Goal: Browse casually: Explore the website without a specific task or goal

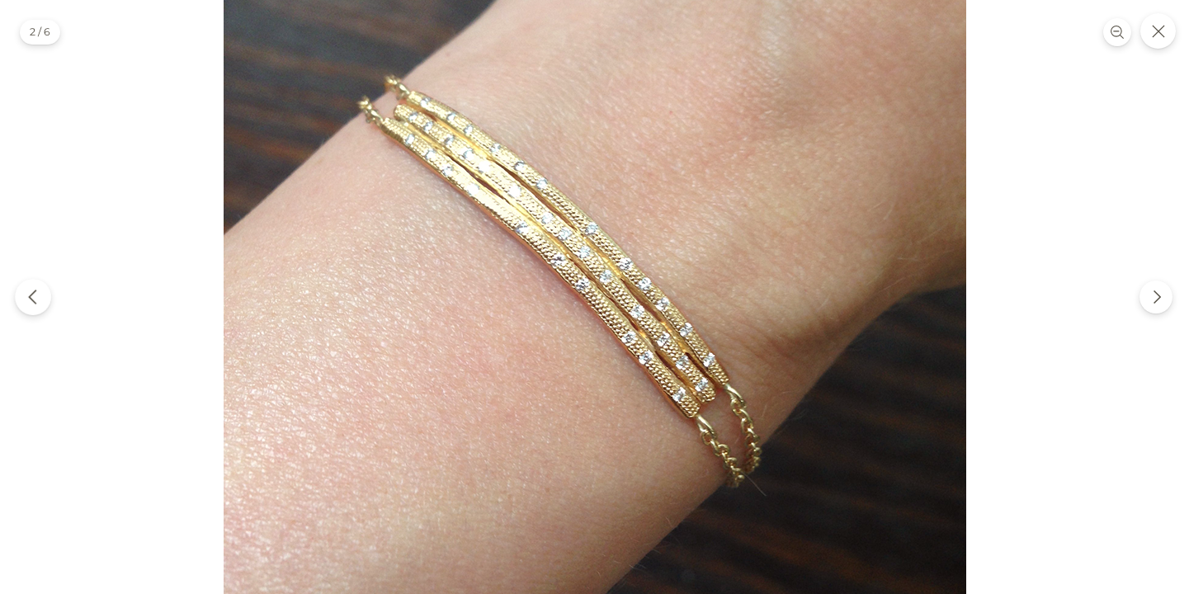
click at [32, 299] on icon "Previous" at bounding box center [33, 297] width 17 height 17
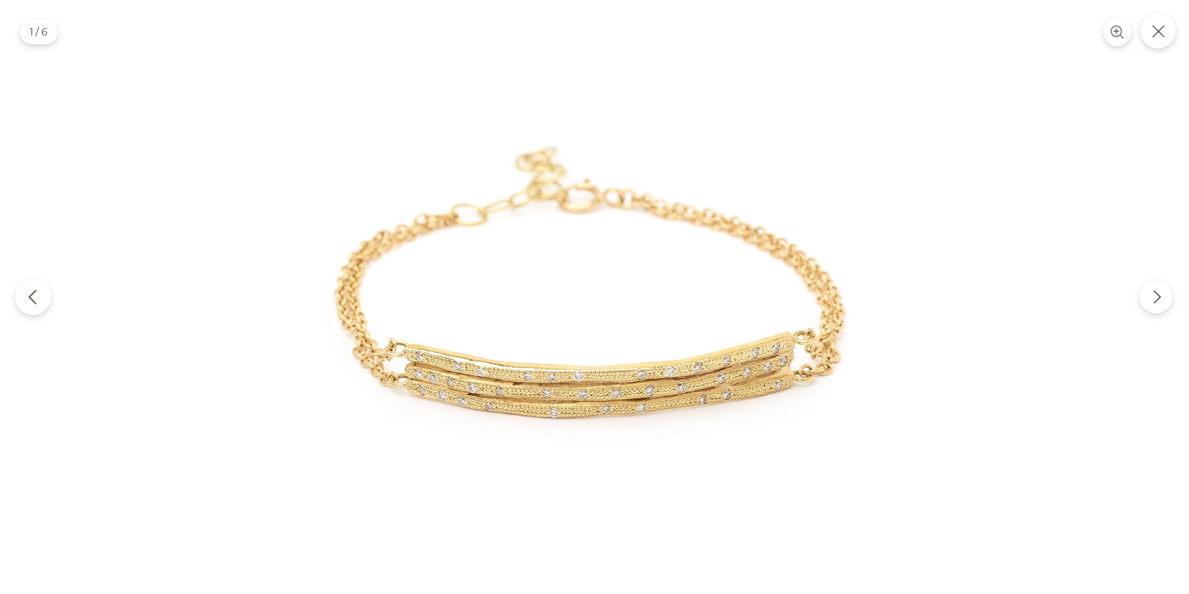
click at [30, 298] on icon "Previous" at bounding box center [32, 297] width 7 height 14
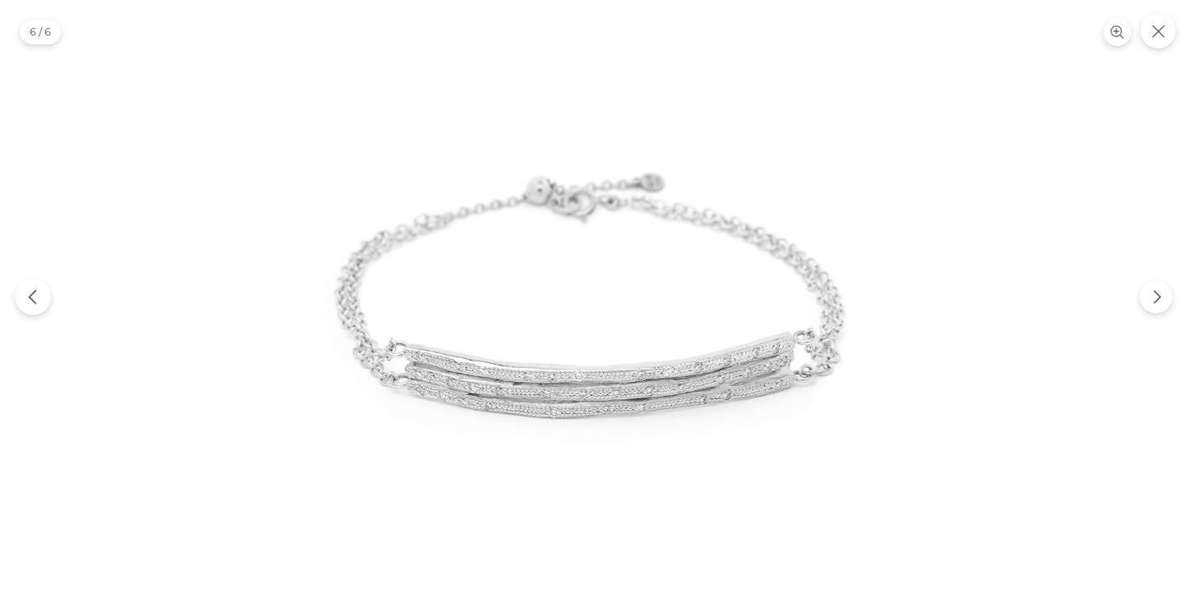
click at [31, 298] on icon "Previous" at bounding box center [32, 297] width 7 height 14
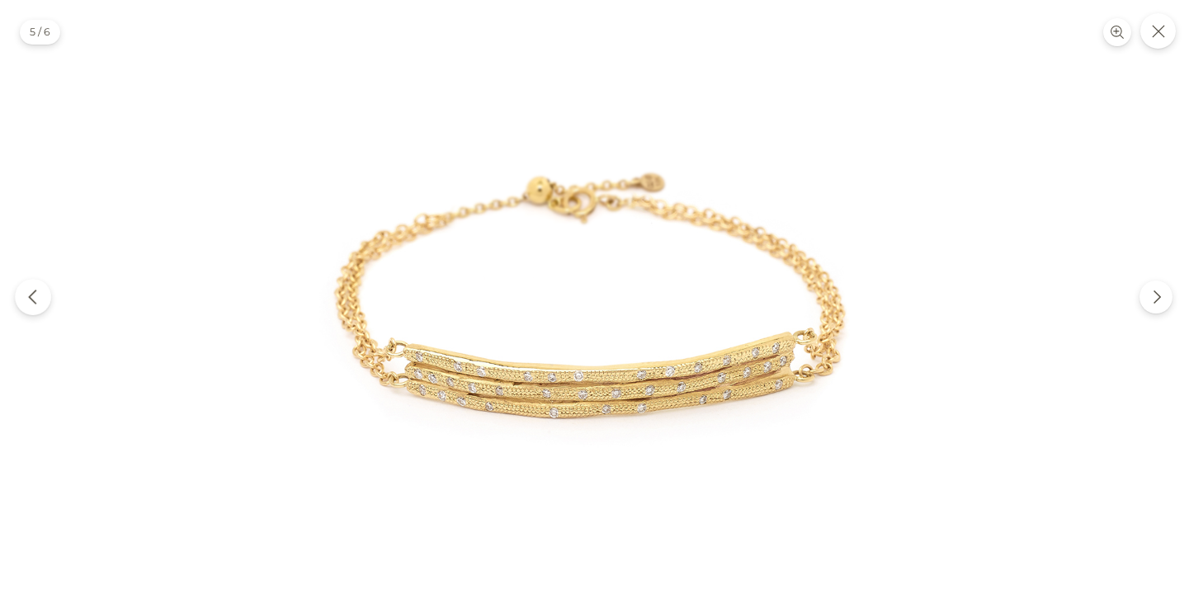
click at [31, 300] on icon "Previous" at bounding box center [33, 297] width 17 height 17
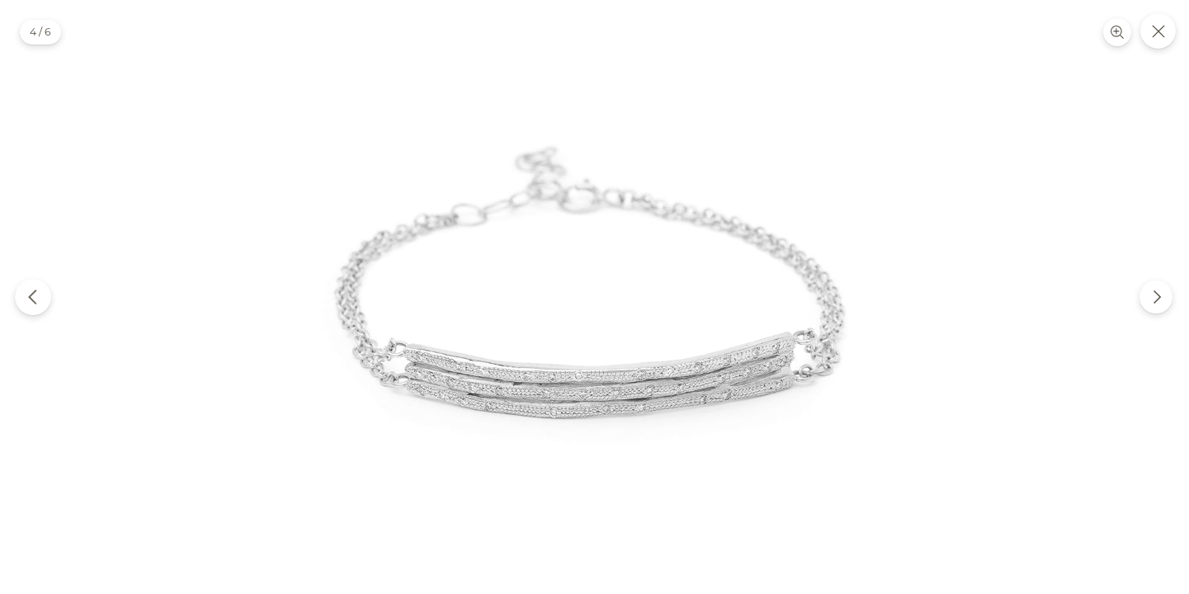
click at [31, 300] on icon "Previous" at bounding box center [32, 297] width 7 height 14
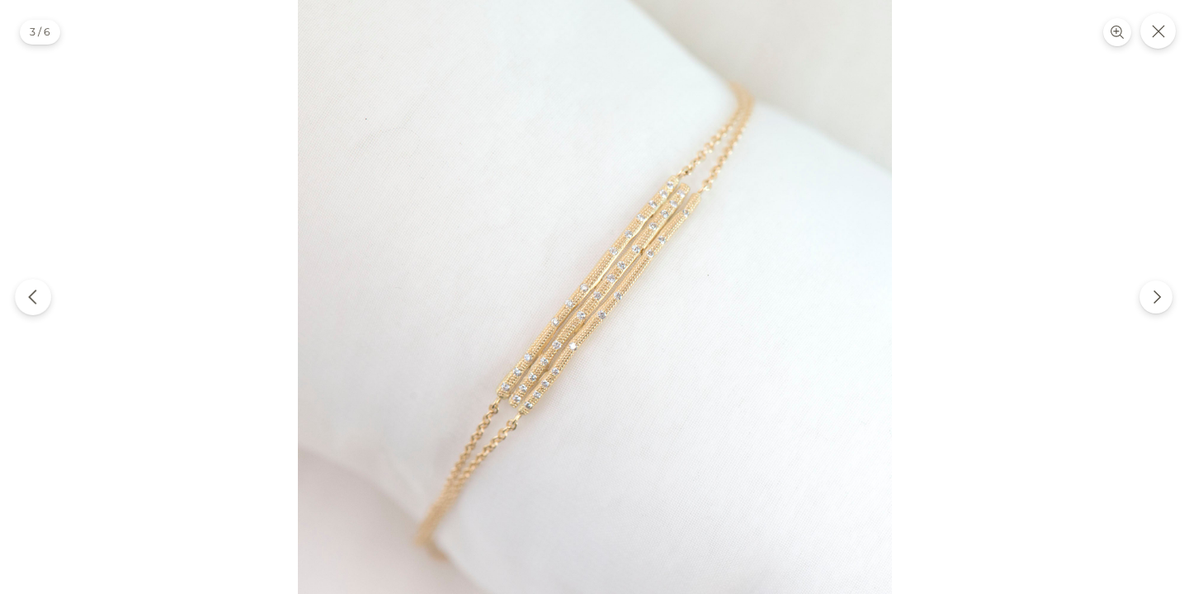
click at [40, 297] on icon "Previous" at bounding box center [33, 297] width 17 height 17
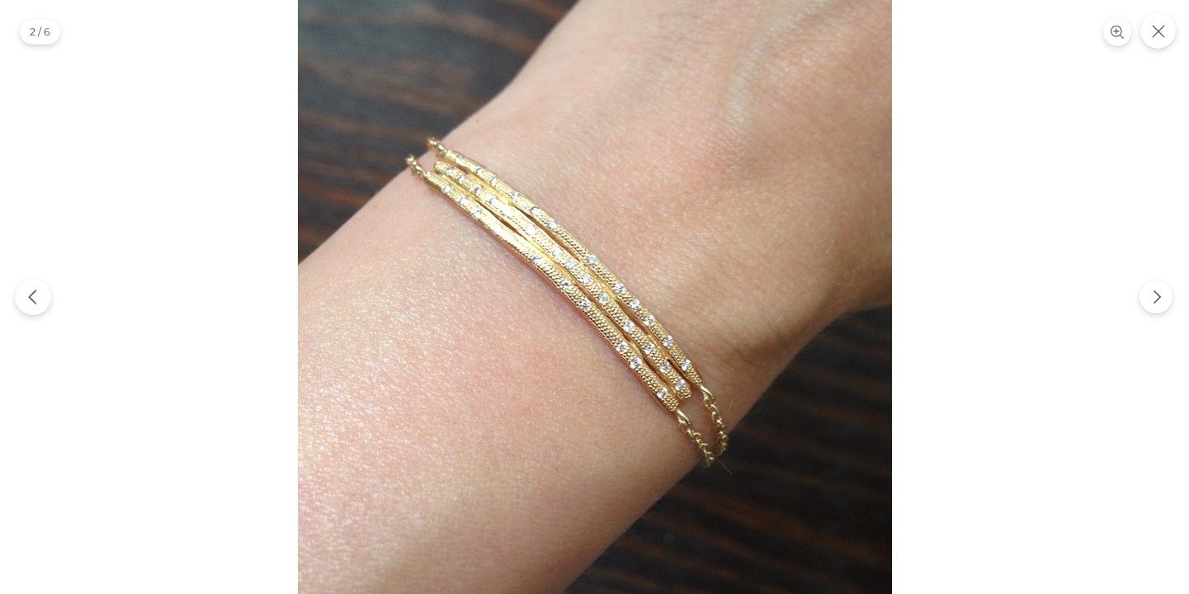
click at [40, 297] on icon "Previous" at bounding box center [33, 297] width 17 height 17
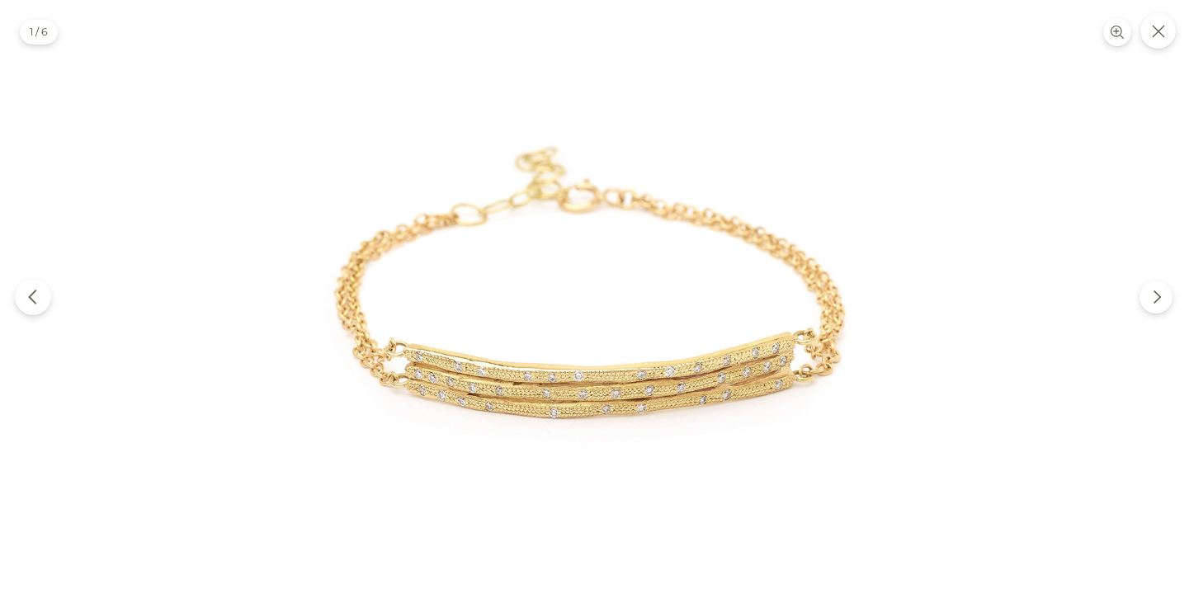
click at [40, 295] on button "Previous" at bounding box center [33, 297] width 36 height 36
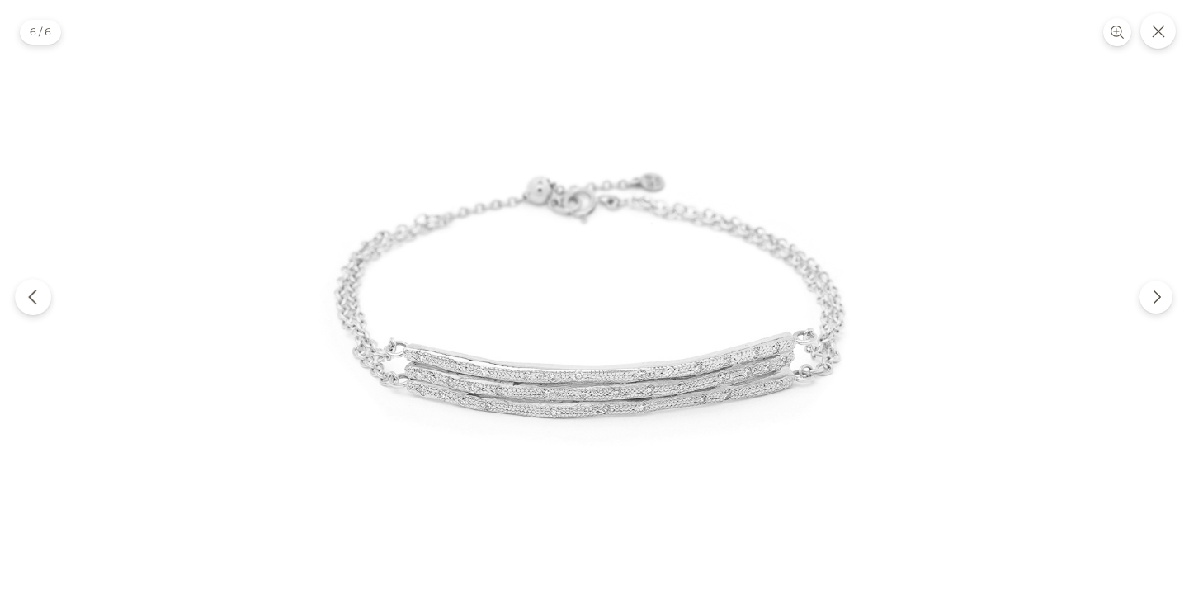
click at [40, 295] on button "Previous" at bounding box center [33, 297] width 36 height 36
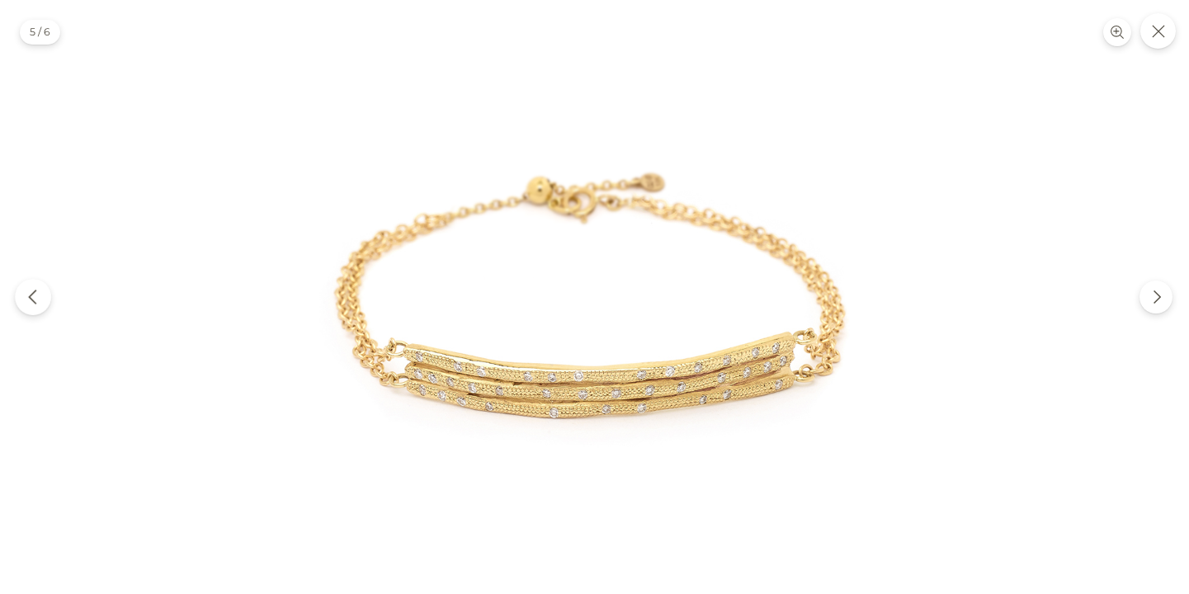
click at [40, 295] on button "Previous" at bounding box center [33, 297] width 36 height 36
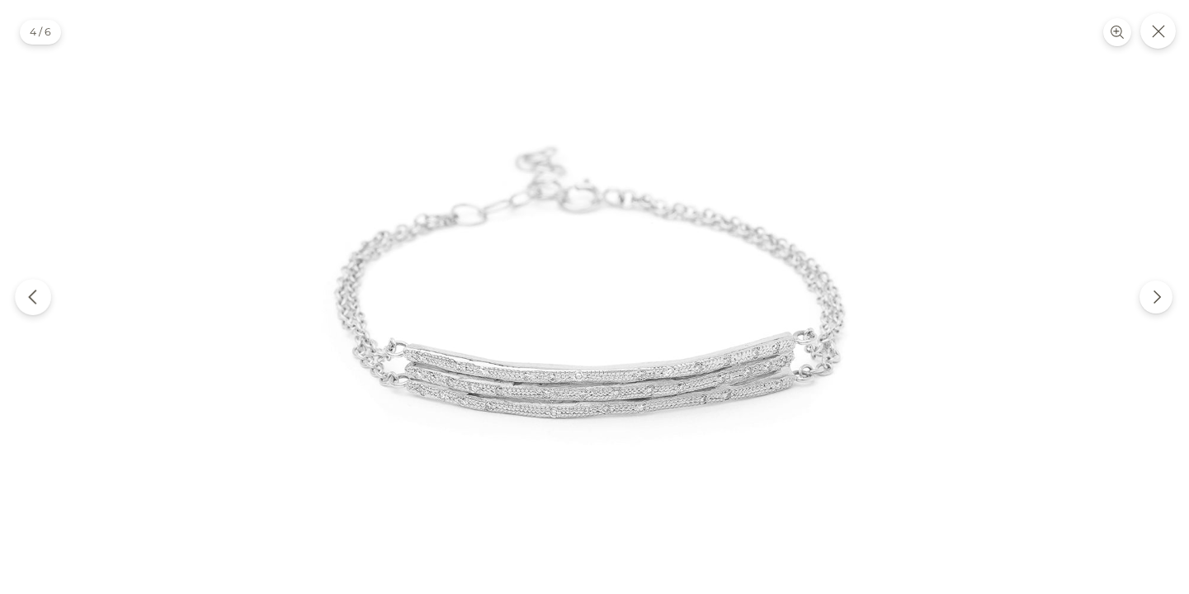
click at [40, 295] on button "Previous" at bounding box center [33, 297] width 36 height 36
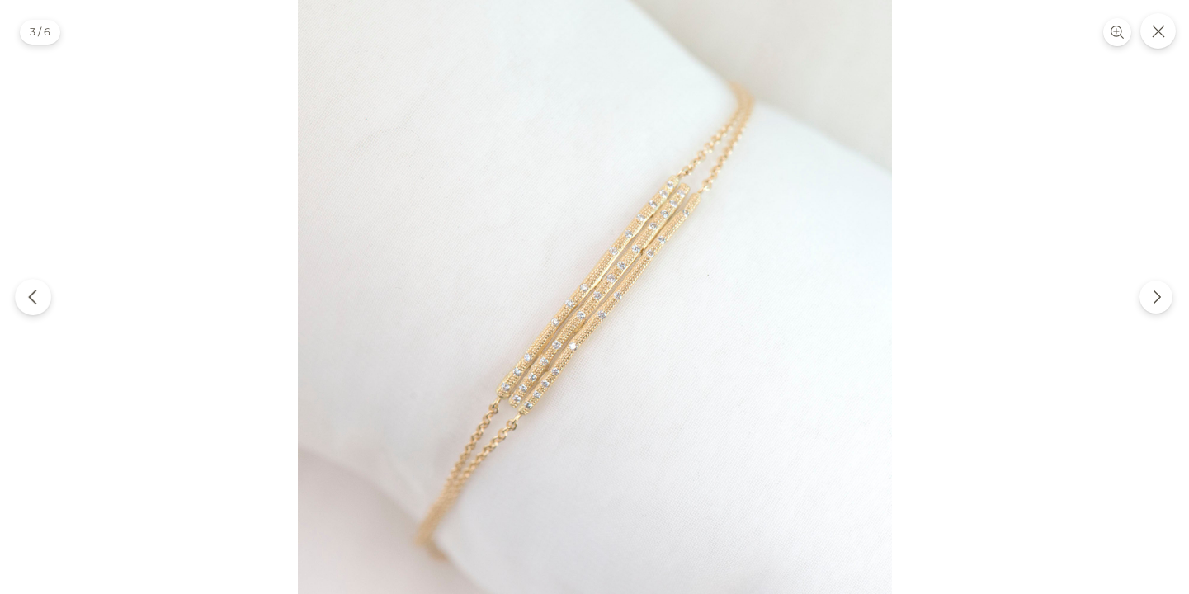
click at [40, 298] on button "Previous" at bounding box center [33, 297] width 36 height 36
